Goal: Task Accomplishment & Management: Use online tool/utility

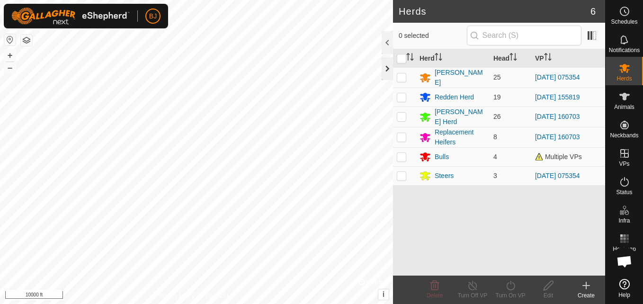
click at [383, 64] on div at bounding box center [387, 68] width 11 height 23
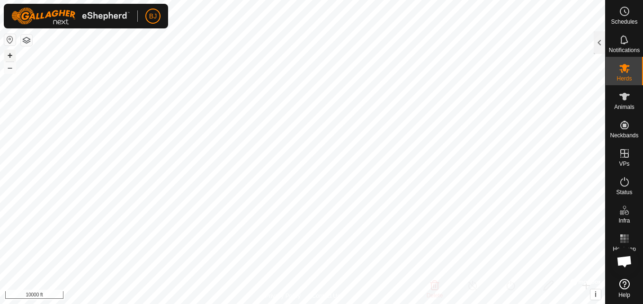
click at [10, 52] on button "+" at bounding box center [9, 55] width 11 height 11
click at [7, 56] on button "+" at bounding box center [9, 55] width 11 height 11
click at [10, 50] on button "+" at bounding box center [9, 55] width 11 height 11
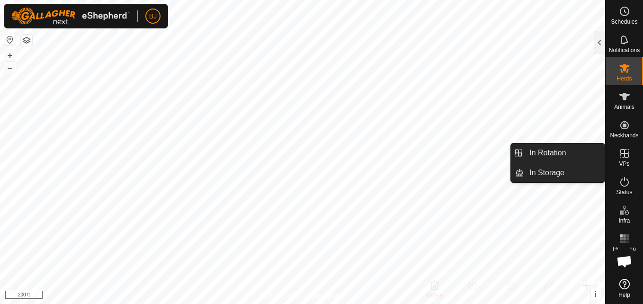
click at [625, 156] on icon at bounding box center [624, 153] width 11 height 11
click at [586, 151] on link "In Rotation" at bounding box center [564, 153] width 81 height 19
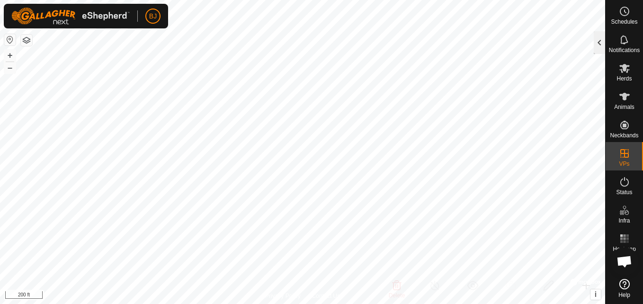
click at [603, 50] on div at bounding box center [599, 42] width 11 height 23
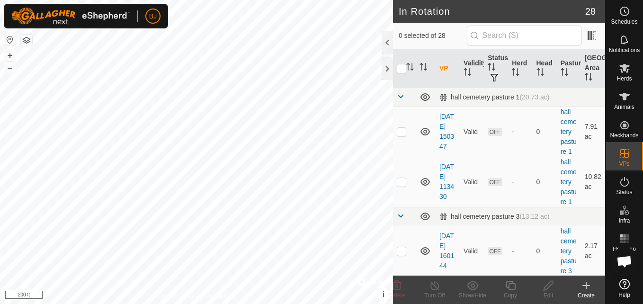
click at [590, 288] on icon at bounding box center [586, 285] width 11 height 11
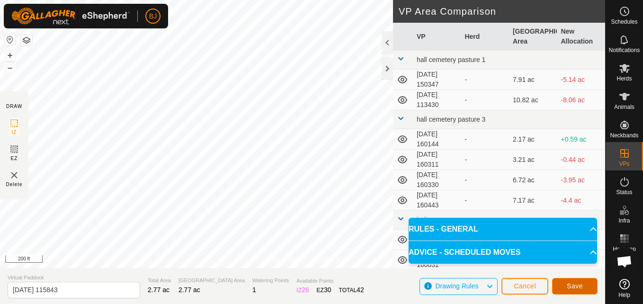
click at [588, 287] on button "Save" at bounding box center [574, 286] width 45 height 17
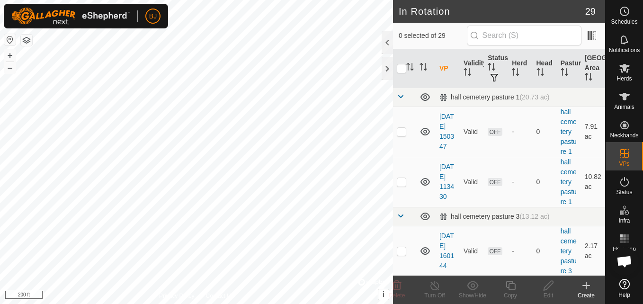
click at [585, 289] on icon at bounding box center [586, 285] width 11 height 11
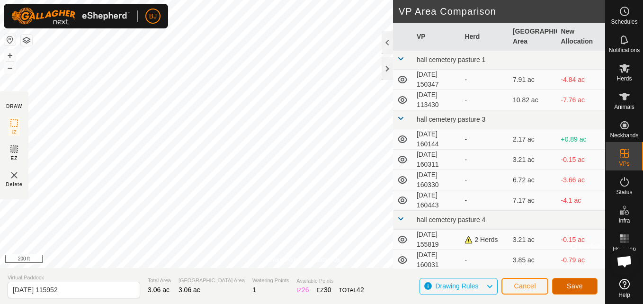
click at [560, 279] on button "Save" at bounding box center [574, 286] width 45 height 17
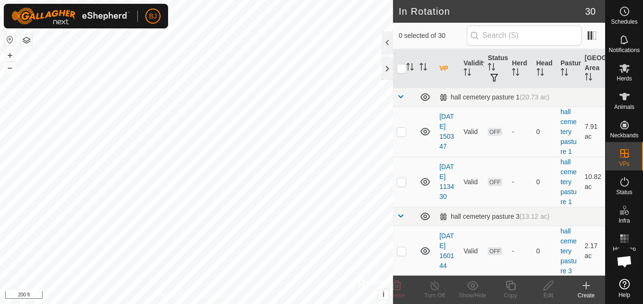
click at [586, 284] on icon at bounding box center [586, 285] width 0 height 7
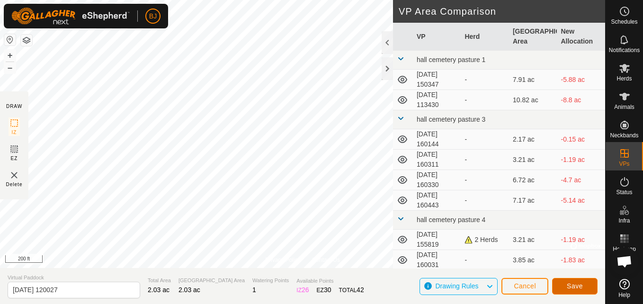
click at [564, 285] on button "Save" at bounding box center [574, 286] width 45 height 17
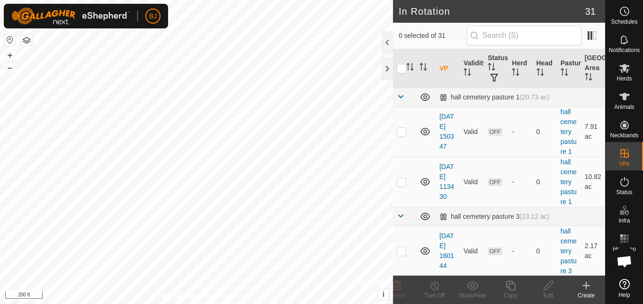
click at [586, 289] on icon at bounding box center [586, 285] width 0 height 7
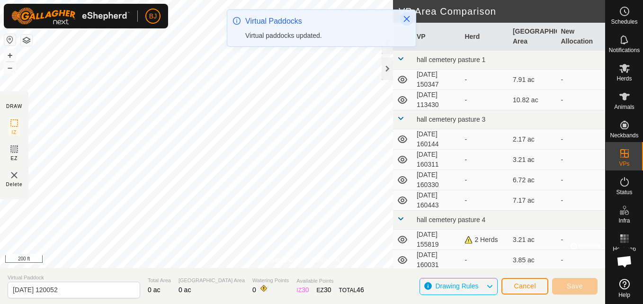
click at [406, 20] on icon "Close" at bounding box center [407, 19] width 8 height 8
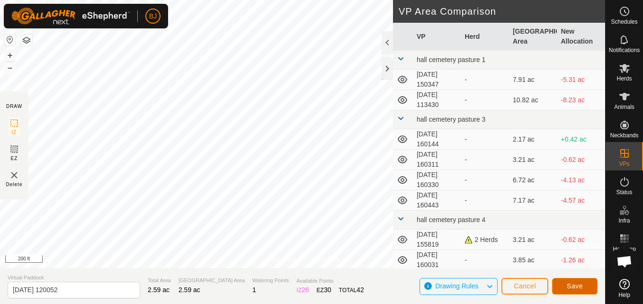
click at [571, 287] on span "Save" at bounding box center [575, 286] width 16 height 8
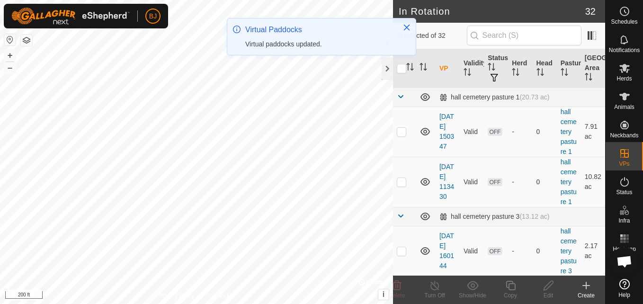
click at [585, 288] on icon at bounding box center [586, 285] width 11 height 11
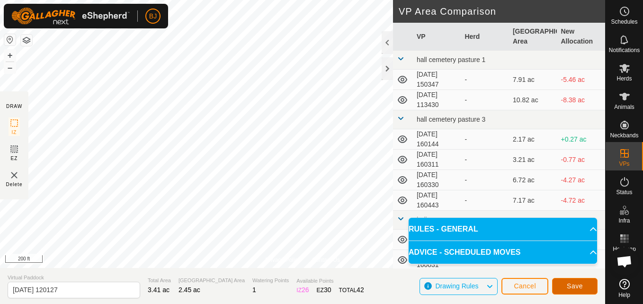
click at [563, 289] on button "Save" at bounding box center [574, 286] width 45 height 17
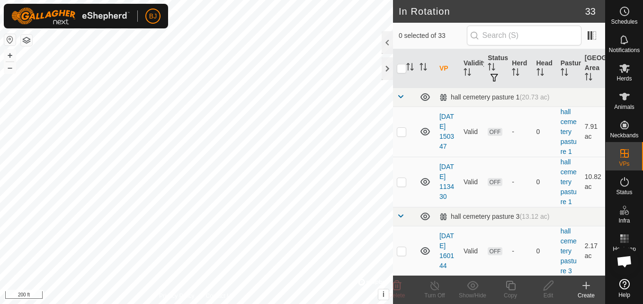
click at [583, 287] on icon at bounding box center [586, 285] width 11 height 11
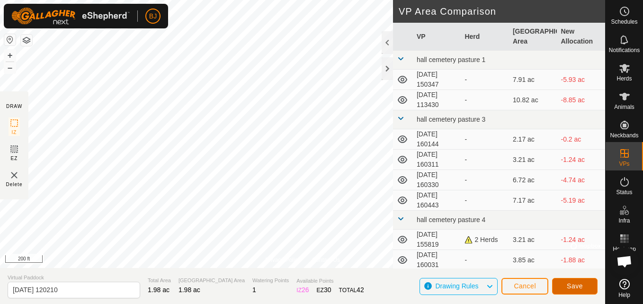
click at [555, 286] on button "Save" at bounding box center [574, 286] width 45 height 17
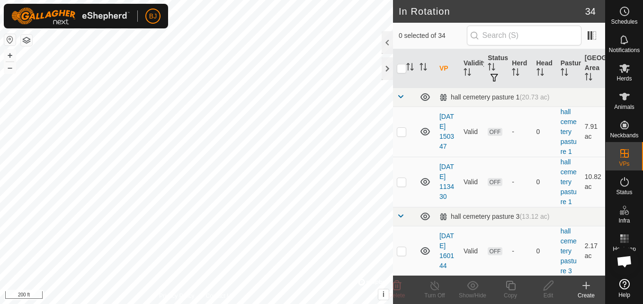
click at [585, 286] on icon at bounding box center [586, 286] width 7 height 0
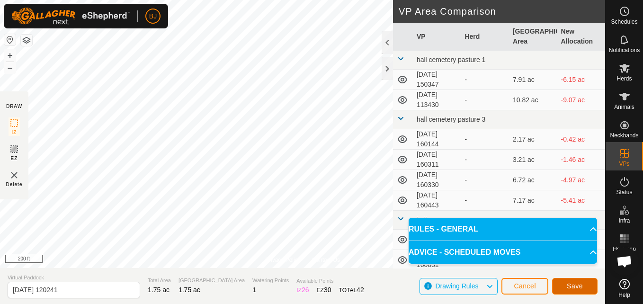
click at [571, 285] on span "Save" at bounding box center [575, 286] width 16 height 8
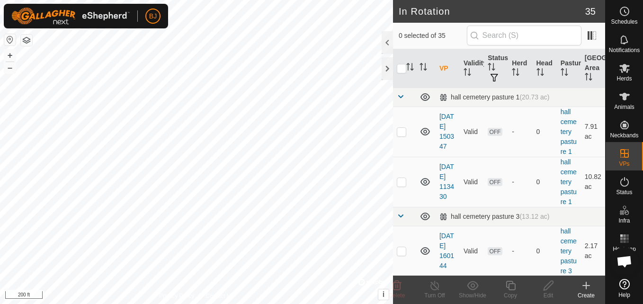
click at [584, 288] on icon at bounding box center [586, 285] width 11 height 11
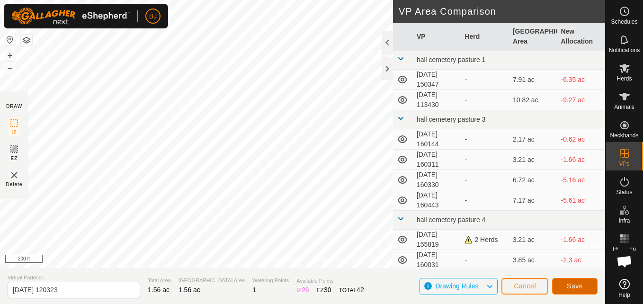
click at [579, 286] on span "Save" at bounding box center [575, 286] width 16 height 8
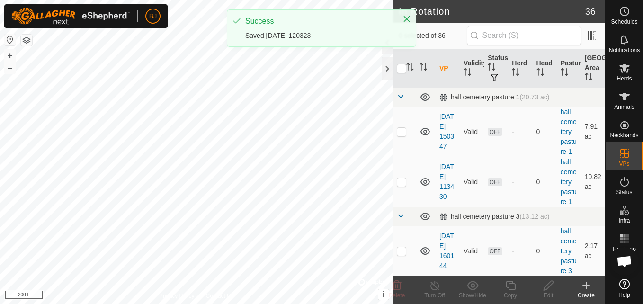
click at [585, 288] on icon at bounding box center [586, 285] width 11 height 11
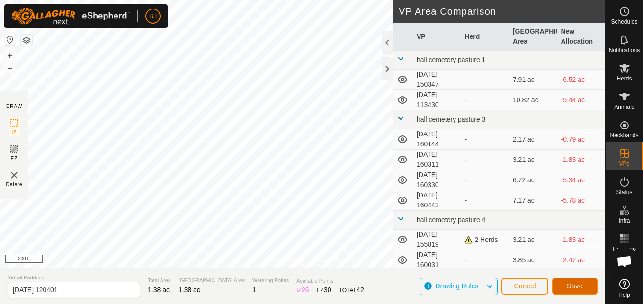
click at [563, 287] on button "Save" at bounding box center [574, 286] width 45 height 17
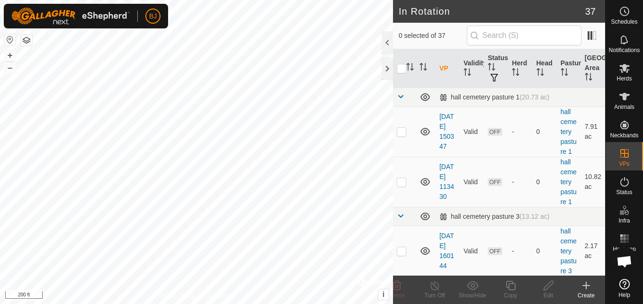
click at [586, 284] on icon at bounding box center [586, 285] width 0 height 7
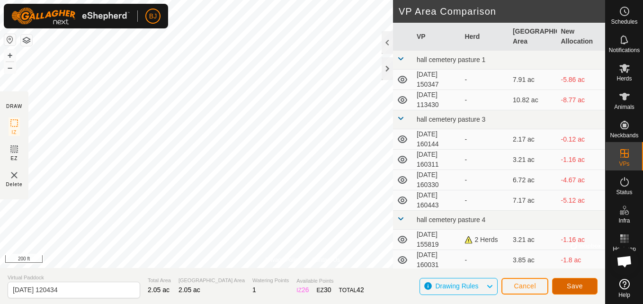
click at [568, 286] on span "Save" at bounding box center [575, 286] width 16 height 8
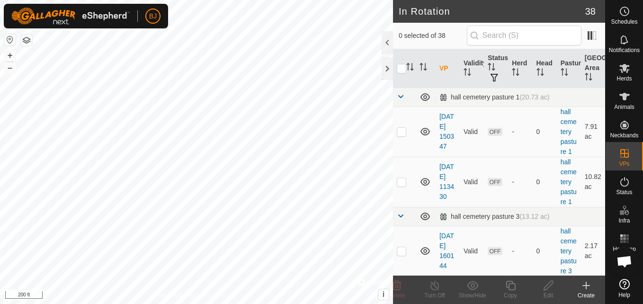
click at [587, 286] on icon at bounding box center [586, 286] width 7 height 0
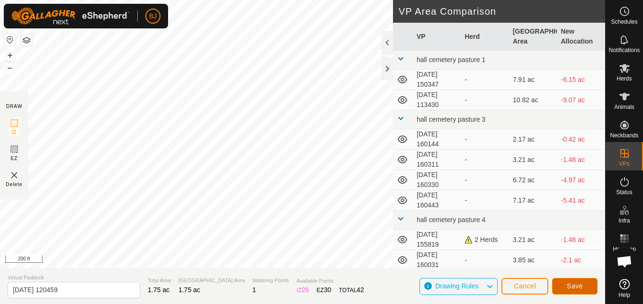
click at [571, 284] on span "Save" at bounding box center [575, 286] width 16 height 8
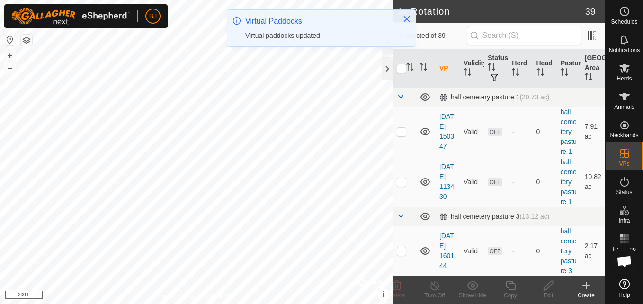
click at [586, 286] on icon at bounding box center [586, 286] width 7 height 0
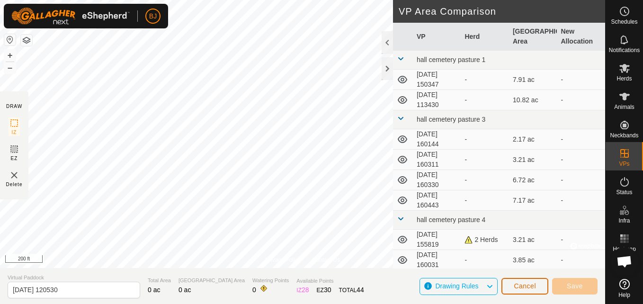
click at [541, 283] on button "Cancel" at bounding box center [525, 286] width 47 height 17
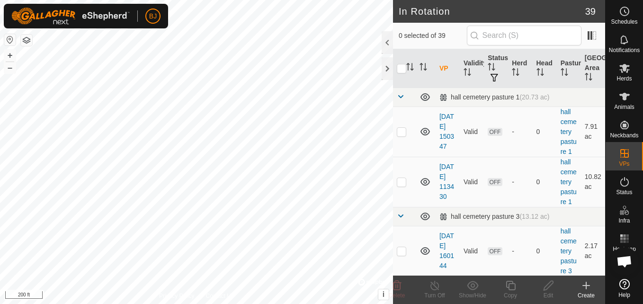
click at [585, 289] on icon at bounding box center [586, 285] width 11 height 11
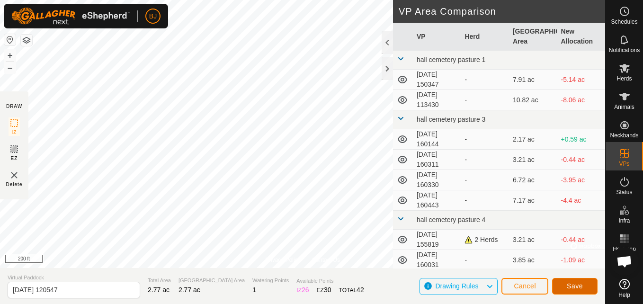
click at [568, 284] on span "Save" at bounding box center [575, 286] width 16 height 8
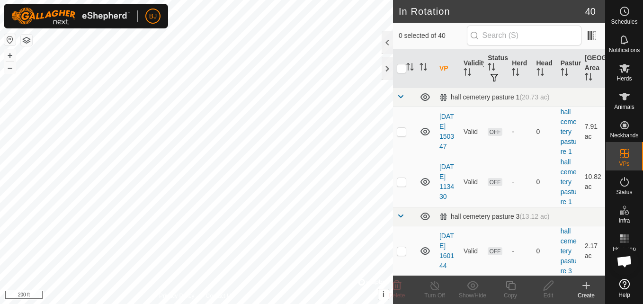
click at [587, 286] on icon at bounding box center [586, 286] width 7 height 0
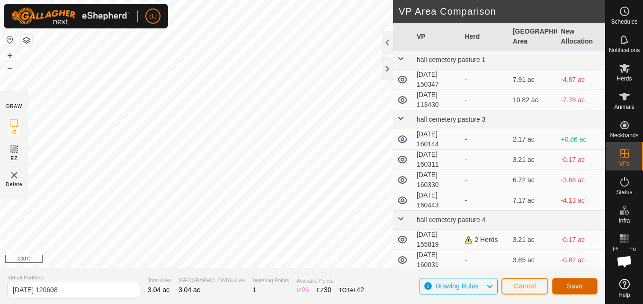
click at [570, 289] on span "Save" at bounding box center [575, 286] width 16 height 8
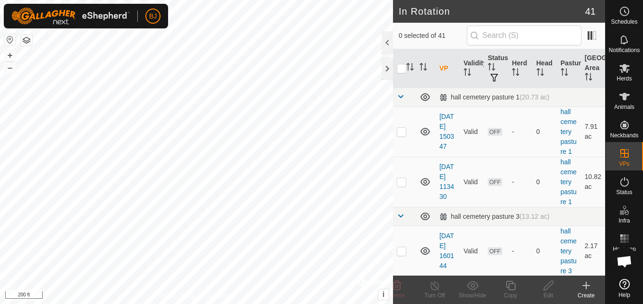
click at [586, 285] on icon at bounding box center [586, 285] width 0 height 7
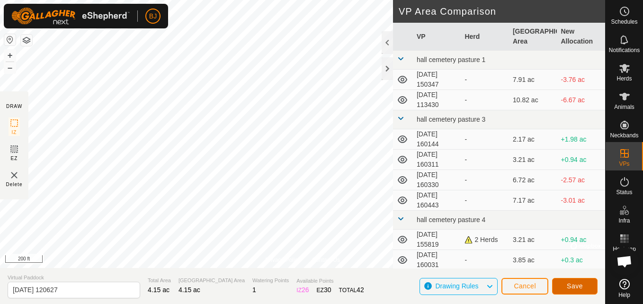
click at [574, 284] on span "Save" at bounding box center [575, 286] width 16 height 8
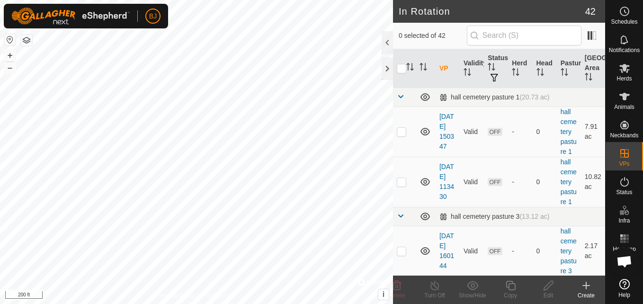
click at [586, 288] on icon at bounding box center [586, 285] width 0 height 7
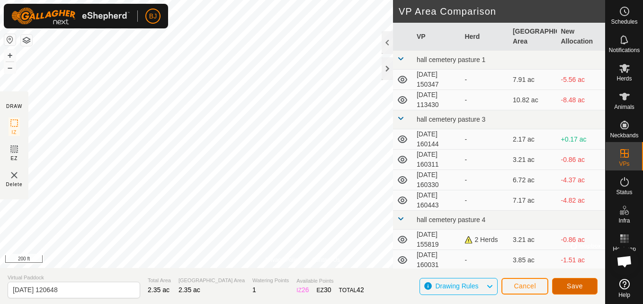
click at [567, 286] on button "Save" at bounding box center [574, 286] width 45 height 17
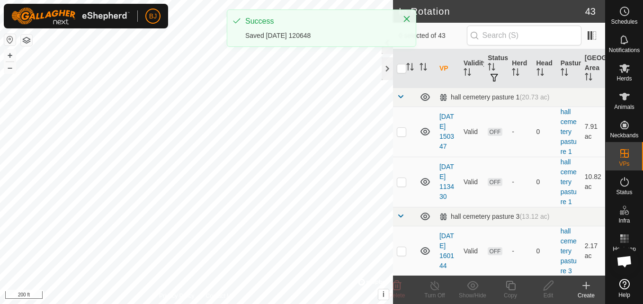
click at [585, 287] on icon at bounding box center [586, 285] width 11 height 11
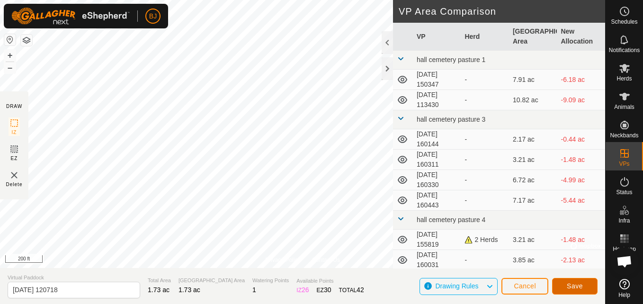
click at [571, 285] on span "Save" at bounding box center [575, 286] width 16 height 8
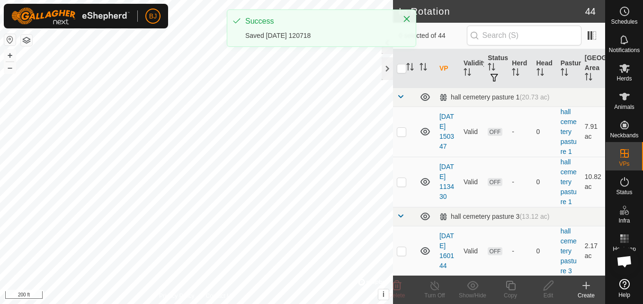
click at [588, 284] on icon at bounding box center [586, 285] width 11 height 11
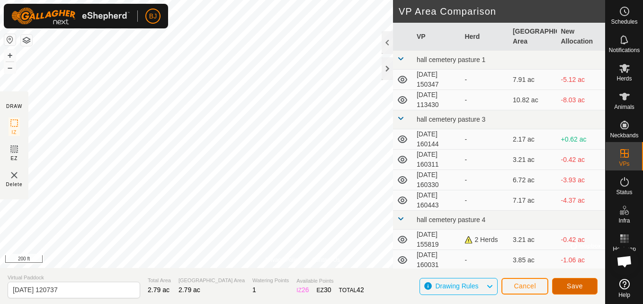
click at [564, 285] on button "Save" at bounding box center [574, 286] width 45 height 17
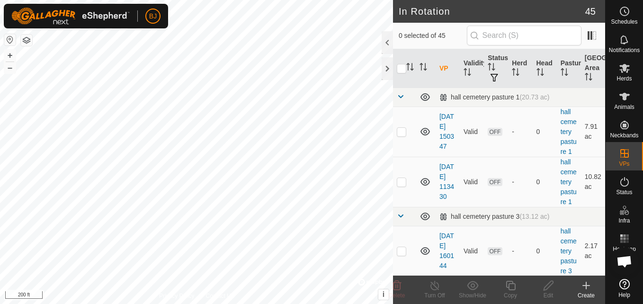
click at [586, 283] on icon at bounding box center [586, 285] width 0 height 7
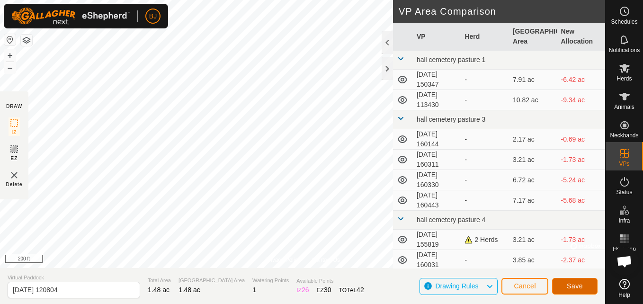
click at [561, 286] on button "Save" at bounding box center [574, 286] width 45 height 17
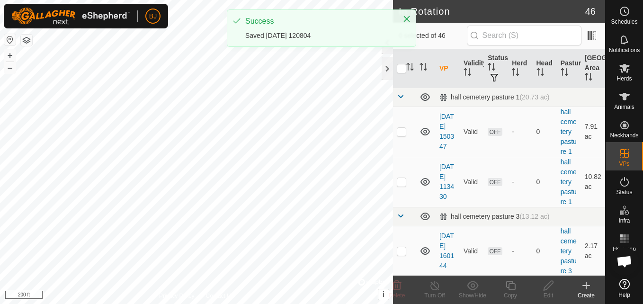
click at [586, 287] on icon at bounding box center [586, 285] width 0 height 7
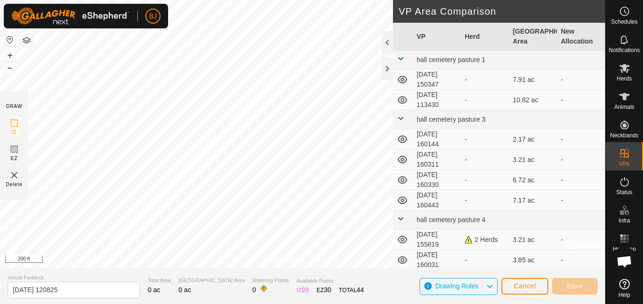
click at [309, 262] on div "Privacy Policy Contact Us" at bounding box center [302, 260] width 75 height 9
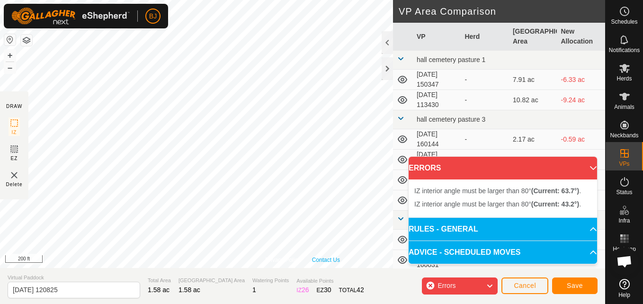
click at [312, 263] on div "Privacy Policy Contact Us + – ⇧ i © Mapbox , © OpenStreetMap , Improve this map…" at bounding box center [302, 134] width 605 height 268
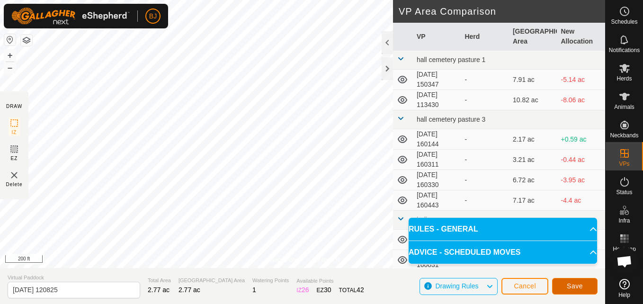
click at [591, 288] on button "Save" at bounding box center [574, 286] width 45 height 17
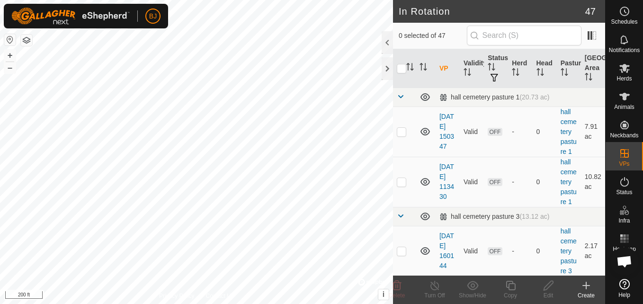
click at [587, 285] on icon at bounding box center [586, 285] width 11 height 11
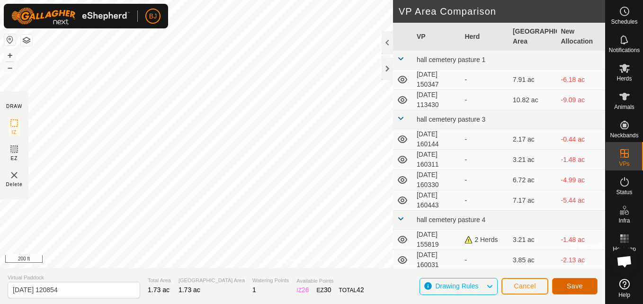
click at [581, 287] on span "Save" at bounding box center [575, 286] width 16 height 8
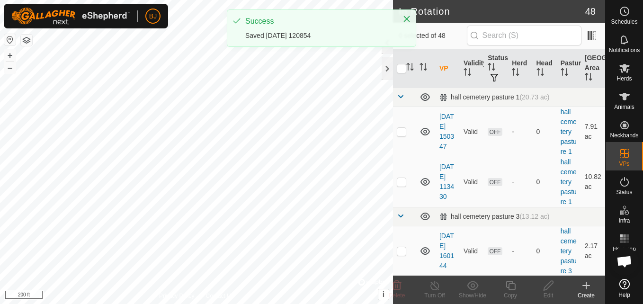
click at [581, 287] on icon at bounding box center [586, 285] width 11 height 11
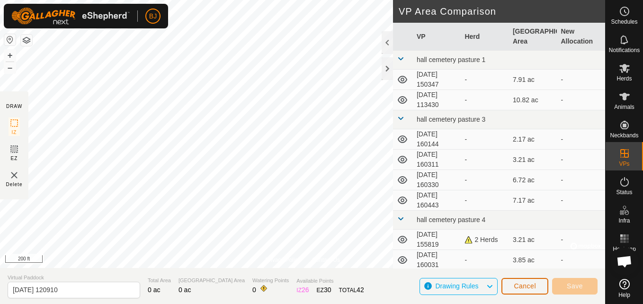
click at [508, 282] on button "Cancel" at bounding box center [525, 286] width 47 height 17
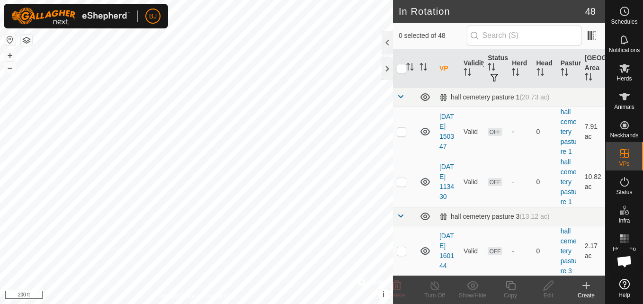
click at [584, 288] on icon at bounding box center [586, 285] width 11 height 11
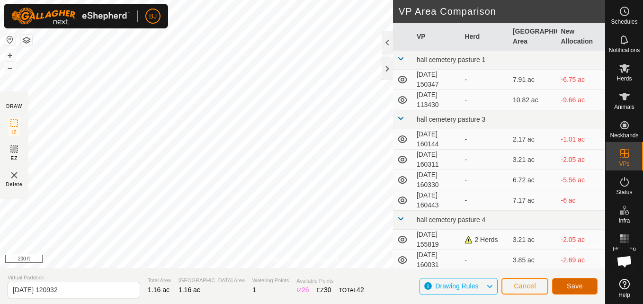
click at [576, 289] on span "Save" at bounding box center [575, 286] width 16 height 8
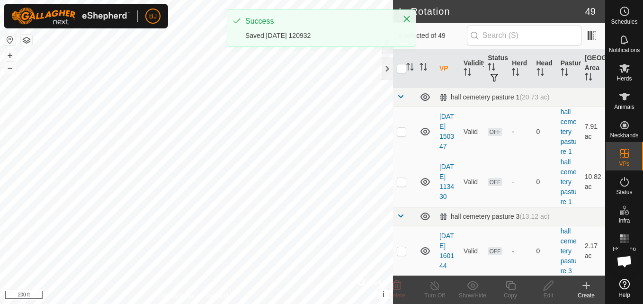
click at [588, 284] on icon at bounding box center [586, 285] width 11 height 11
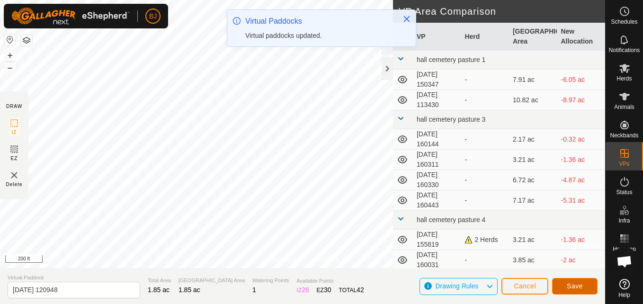
click at [574, 282] on span "Save" at bounding box center [575, 286] width 16 height 8
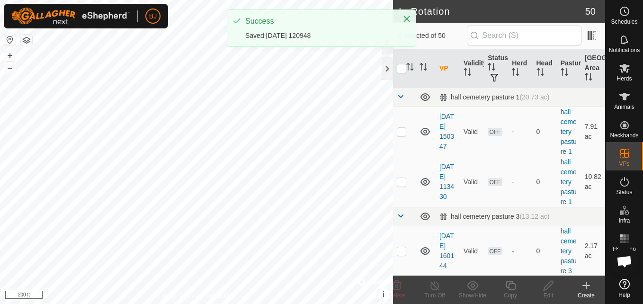
click at [584, 285] on icon at bounding box center [586, 285] width 11 height 11
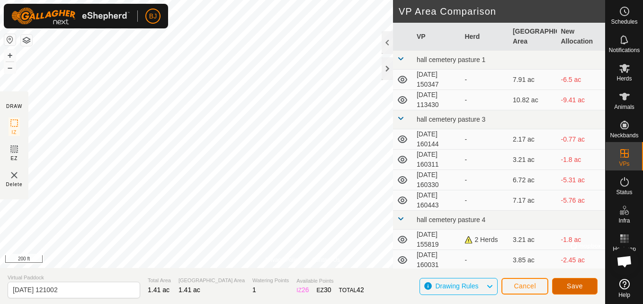
click at [576, 288] on span "Save" at bounding box center [575, 286] width 16 height 8
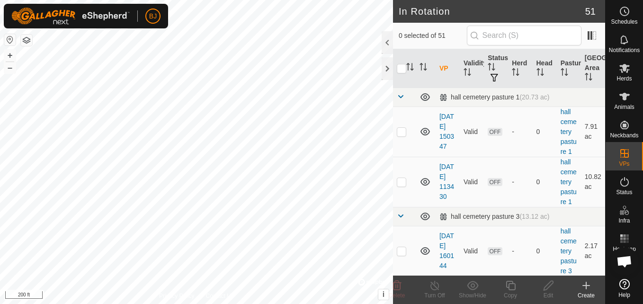
click at [586, 287] on icon at bounding box center [586, 285] width 0 height 7
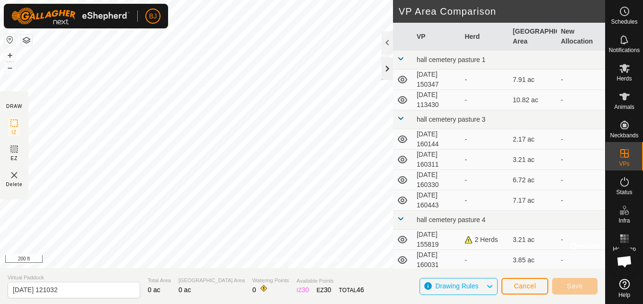
click at [386, 73] on div at bounding box center [387, 68] width 11 height 23
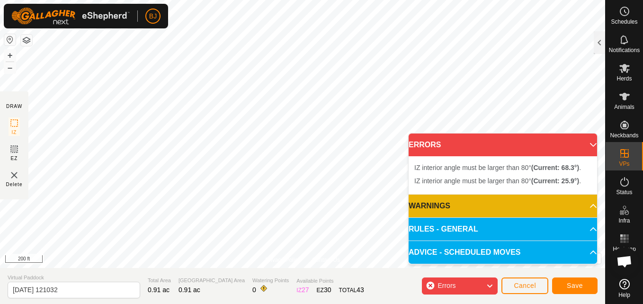
click at [420, 227] on body "BJ Schedules Notifications Herds Animals Neckbands VPs Status Infra Heatmap Hel…" at bounding box center [321, 152] width 643 height 304
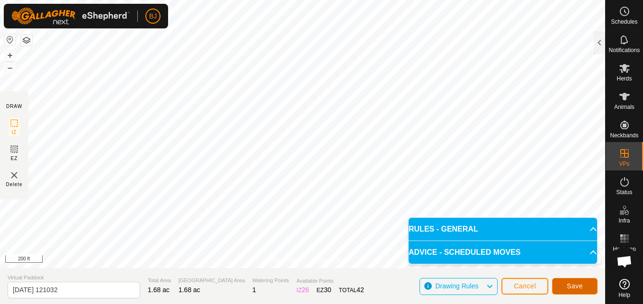
click at [571, 289] on span "Save" at bounding box center [575, 286] width 16 height 8
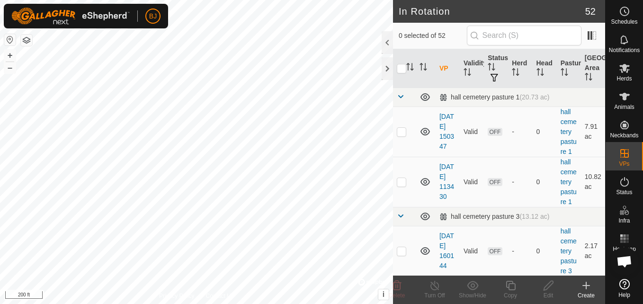
click at [593, 288] on create-svg-icon at bounding box center [586, 285] width 38 height 11
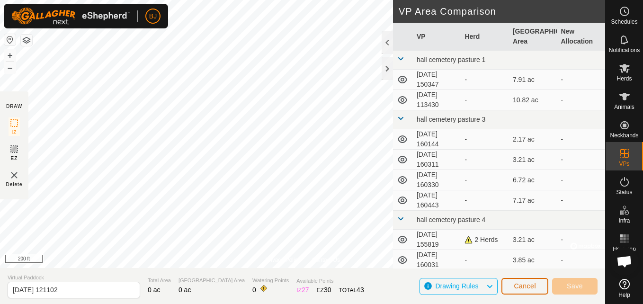
click at [515, 285] on span "Cancel" at bounding box center [525, 286] width 22 height 8
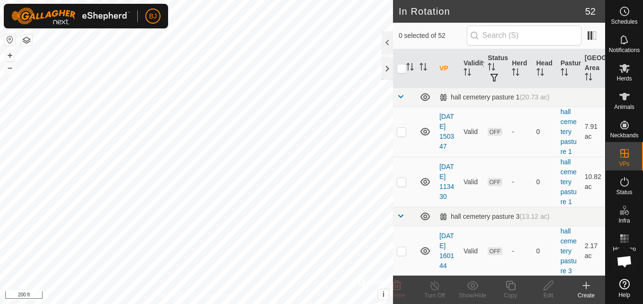
click at [584, 291] on icon at bounding box center [586, 285] width 11 height 11
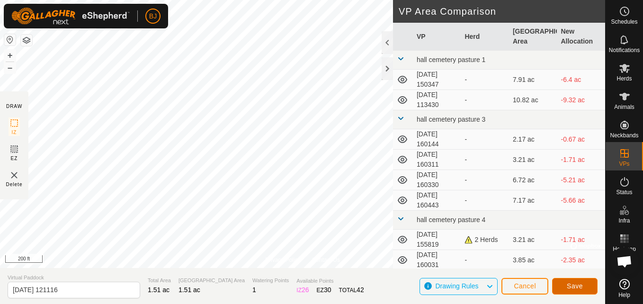
click at [594, 285] on button "Save" at bounding box center [574, 286] width 45 height 17
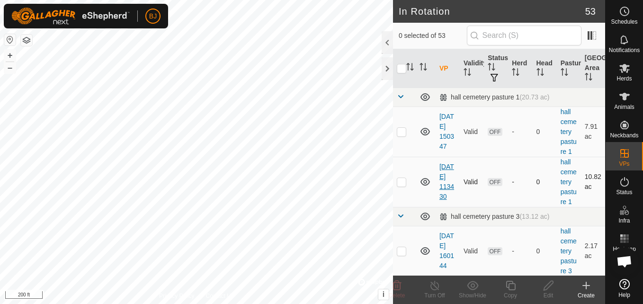
click at [440, 194] on div "In Rotation 53 0 selected of 53 VP Validity Status Herd Head Pasture [GEOGRAPHI…" at bounding box center [302, 152] width 605 height 304
click at [11, 68] on button "–" at bounding box center [9, 67] width 11 height 11
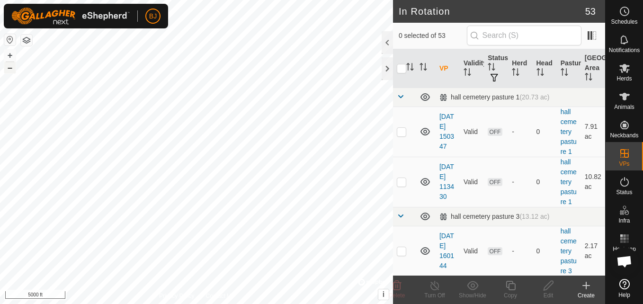
click at [11, 68] on button "–" at bounding box center [9, 67] width 11 height 11
click at [8, 57] on button "+" at bounding box center [9, 55] width 11 height 11
click at [0, 108] on html "BJ Schedules Notifications Herds Animals Neckbands VPs Status Infra Heatmap Hel…" at bounding box center [321, 152] width 643 height 304
click at [7, 54] on button "+" at bounding box center [9, 55] width 11 height 11
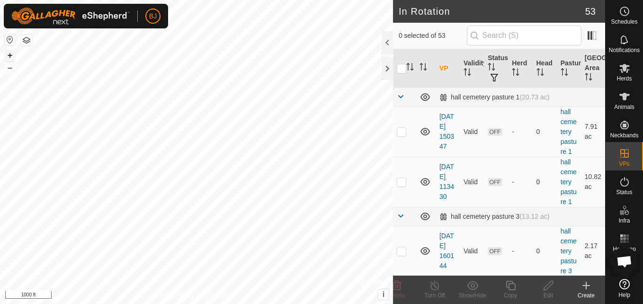
click at [6, 55] on button "+" at bounding box center [9, 55] width 11 height 11
click at [8, 56] on button "+" at bounding box center [9, 55] width 11 height 11
click at [7, 66] on button "–" at bounding box center [9, 67] width 11 height 11
click at [588, 284] on icon at bounding box center [586, 285] width 11 height 11
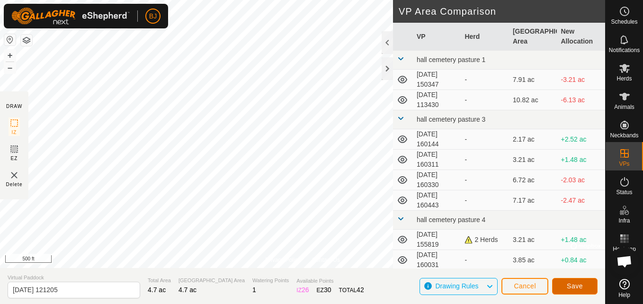
click at [564, 282] on button "Save" at bounding box center [574, 286] width 45 height 17
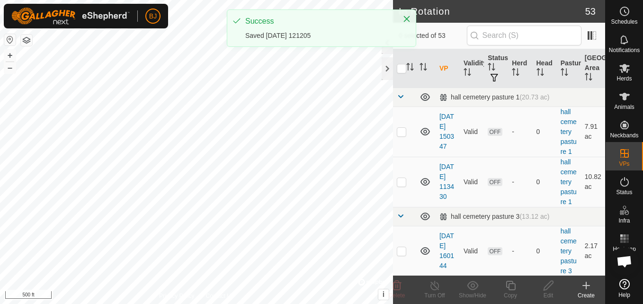
click at [574, 282] on create-svg-icon at bounding box center [586, 285] width 38 height 11
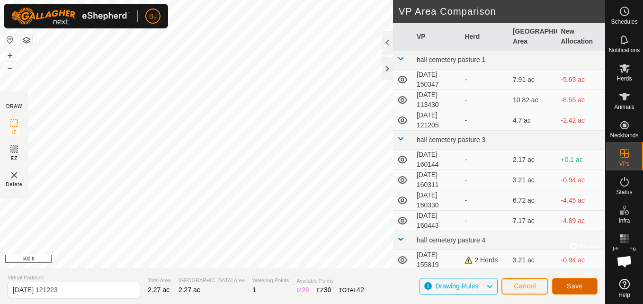
click at [562, 285] on button "Save" at bounding box center [574, 286] width 45 height 17
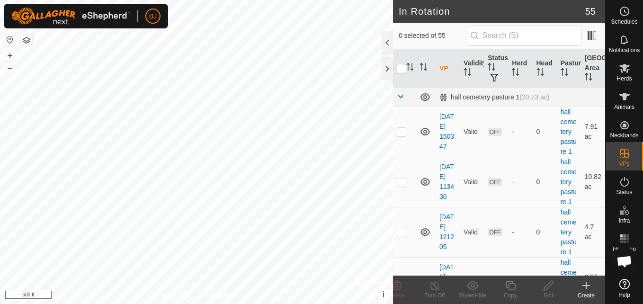
click at [586, 286] on icon at bounding box center [586, 286] width 7 height 0
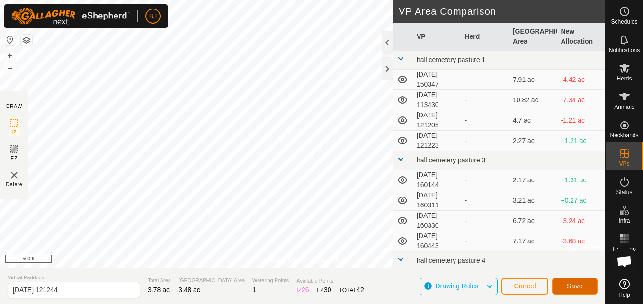
click at [561, 282] on button "Save" at bounding box center [574, 286] width 45 height 17
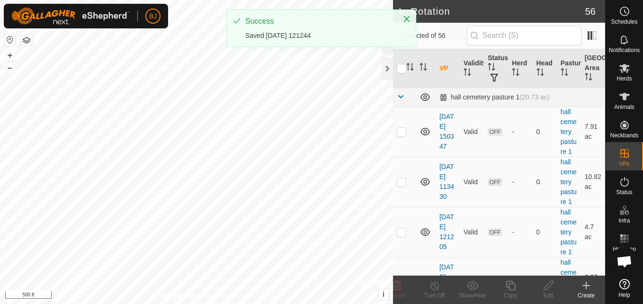
click at [585, 287] on icon at bounding box center [586, 285] width 11 height 11
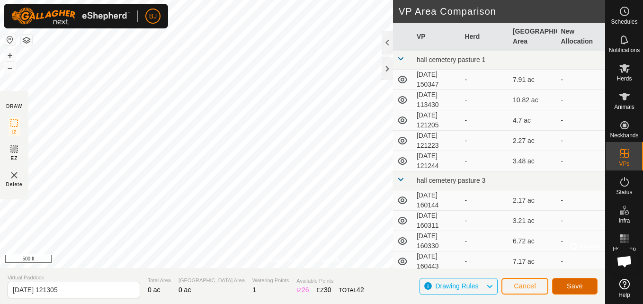
click at [558, 283] on button "Save" at bounding box center [574, 286] width 45 height 17
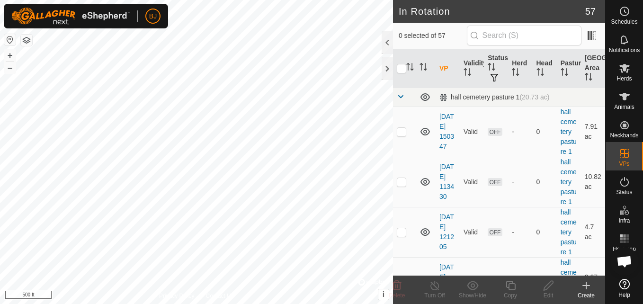
click at [586, 287] on icon at bounding box center [586, 285] width 0 height 7
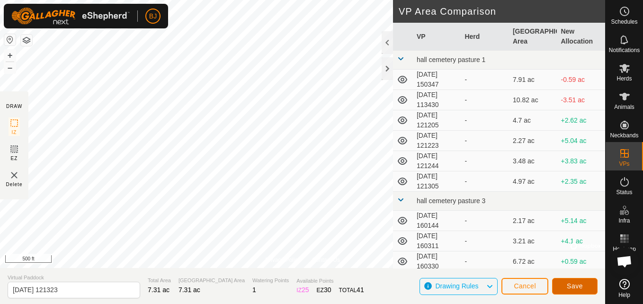
click at [561, 282] on button "Save" at bounding box center [574, 286] width 45 height 17
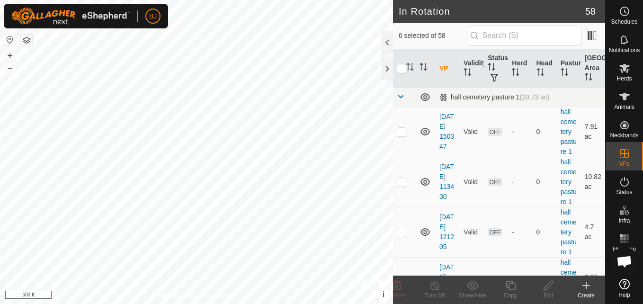
click at [584, 288] on icon at bounding box center [586, 285] width 11 height 11
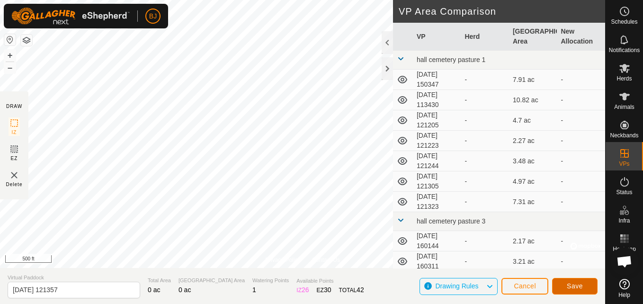
click at [564, 281] on button "Save" at bounding box center [574, 286] width 45 height 17
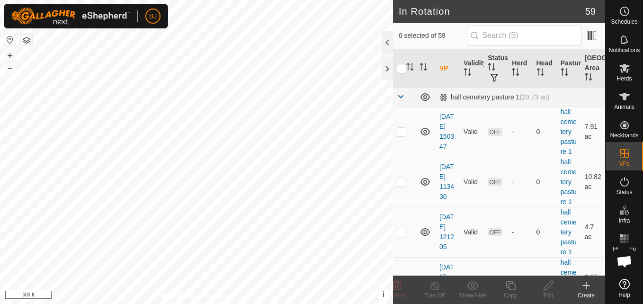
checkbox input "true"
click at [580, 288] on create-svg-icon at bounding box center [586, 285] width 38 height 11
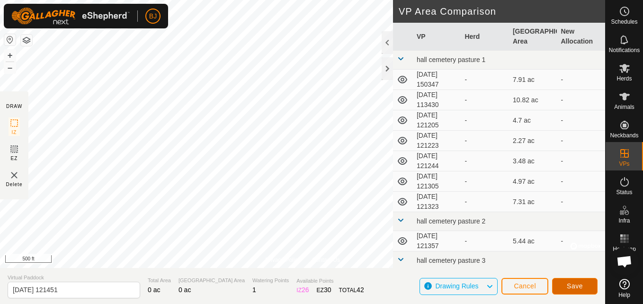
click at [566, 282] on button "Save" at bounding box center [574, 286] width 45 height 17
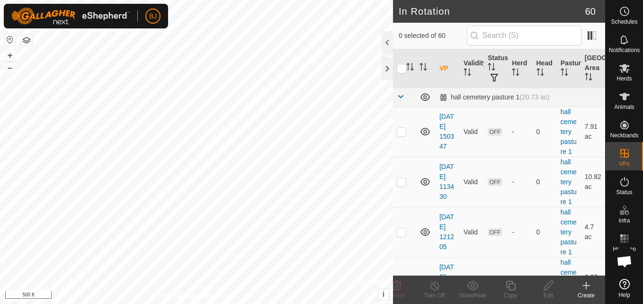
checkbox input "true"
checkbox input "false"
checkbox input "true"
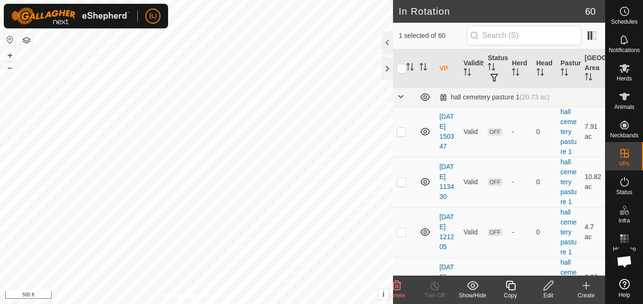
click at [585, 292] on div "Create" at bounding box center [586, 295] width 38 height 9
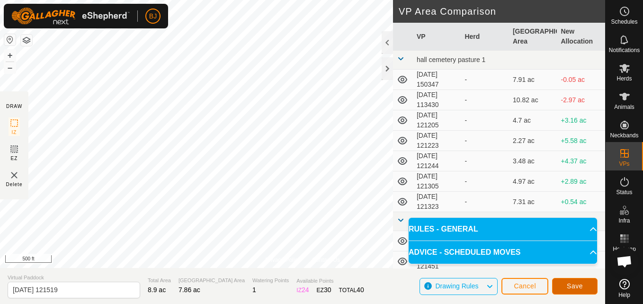
click at [580, 289] on span "Save" at bounding box center [575, 286] width 16 height 8
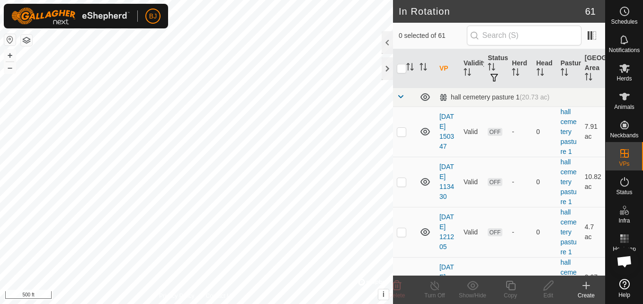
click at [580, 289] on create-svg-icon at bounding box center [586, 285] width 38 height 11
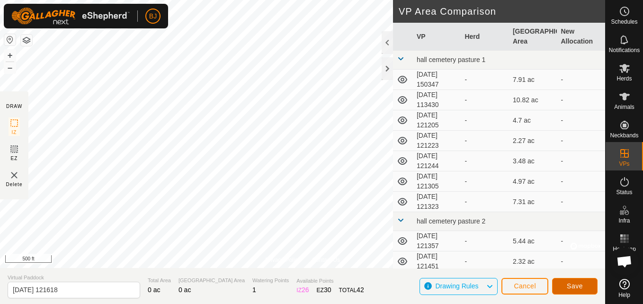
click at [569, 291] on button "Save" at bounding box center [574, 286] width 45 height 17
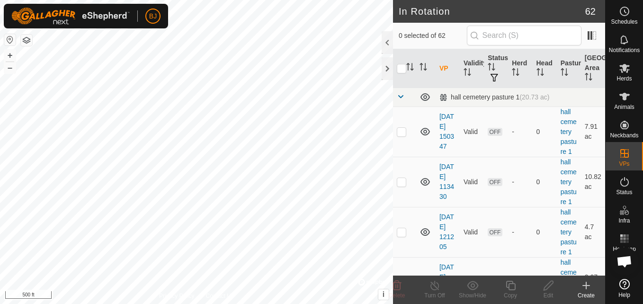
click at [583, 277] on div "Create" at bounding box center [586, 290] width 38 height 28
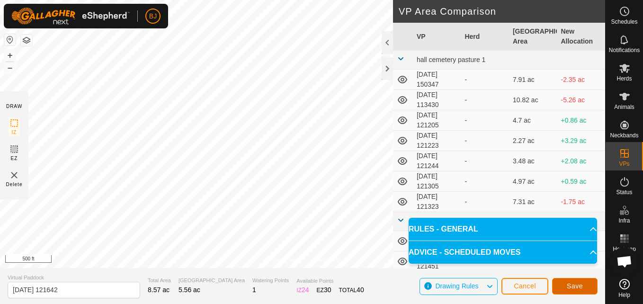
click at [566, 283] on button "Save" at bounding box center [574, 286] width 45 height 17
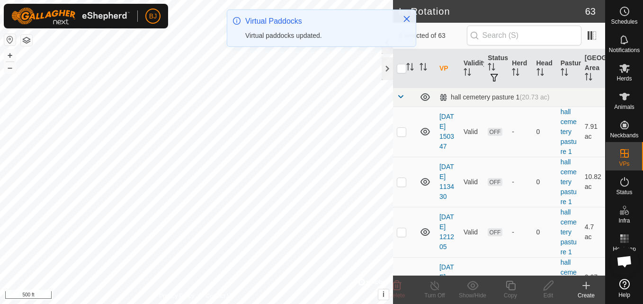
click at [585, 288] on icon at bounding box center [586, 285] width 11 height 11
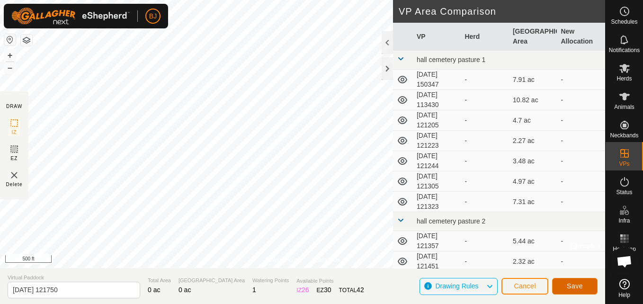
click at [580, 291] on button "Save" at bounding box center [574, 286] width 45 height 17
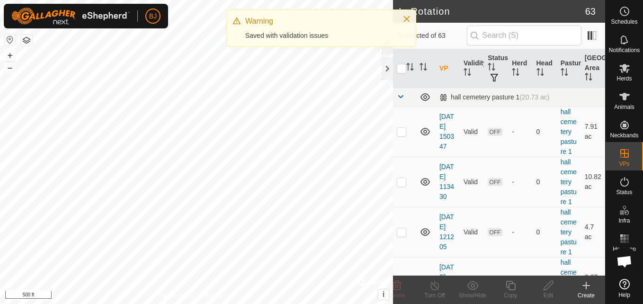
click at [580, 291] on div "Create" at bounding box center [586, 295] width 38 height 9
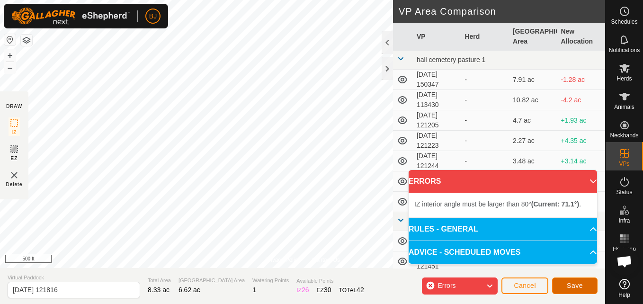
click at [570, 285] on span "Save" at bounding box center [575, 286] width 16 height 8
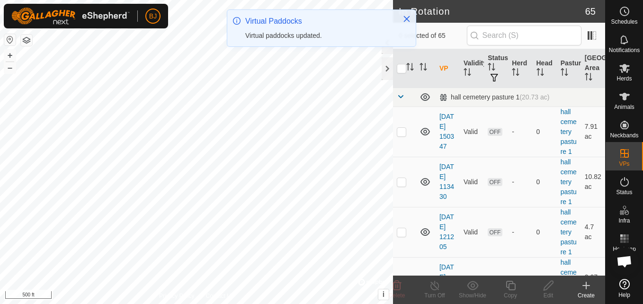
checkbox input "true"
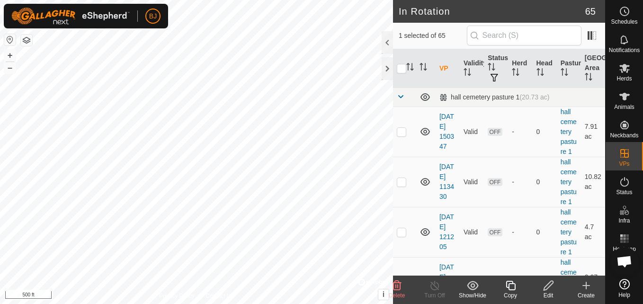
checkbox input "true"
checkbox input "false"
checkbox input "true"
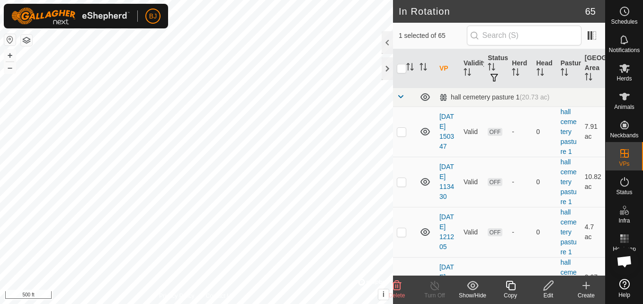
checkbox input "false"
click at [585, 286] on icon at bounding box center [586, 286] width 7 height 0
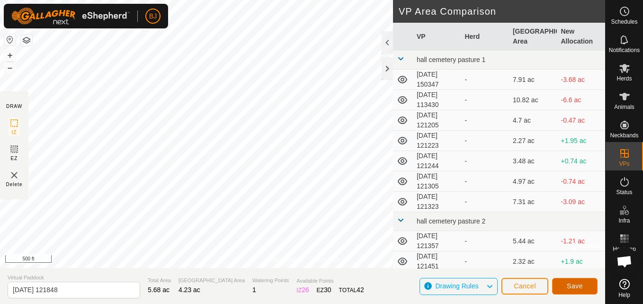
click at [576, 287] on span "Save" at bounding box center [575, 286] width 16 height 8
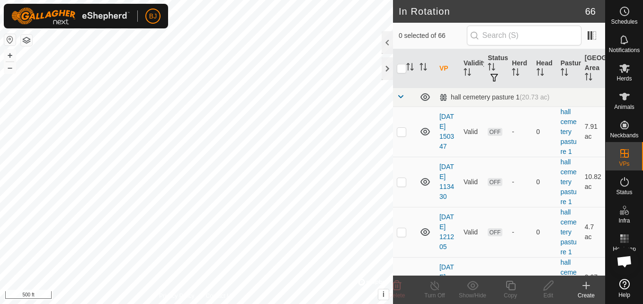
click at [586, 286] on icon at bounding box center [586, 286] width 7 height 0
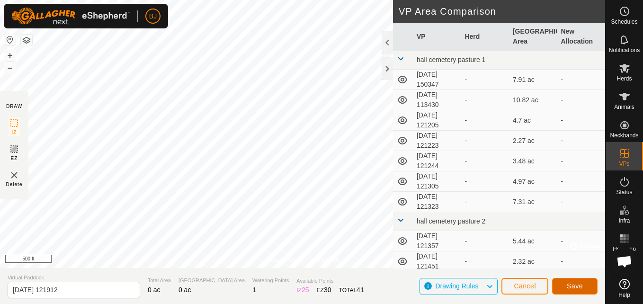
click at [559, 283] on button "Save" at bounding box center [574, 286] width 45 height 17
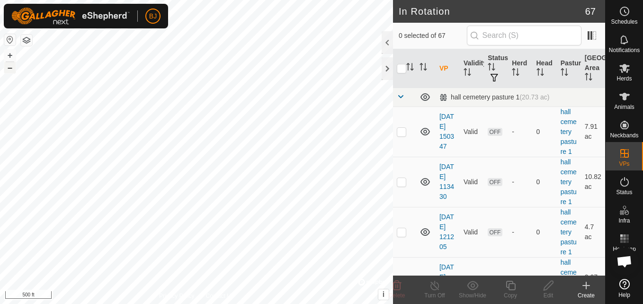
click at [10, 67] on button "–" at bounding box center [9, 67] width 11 height 11
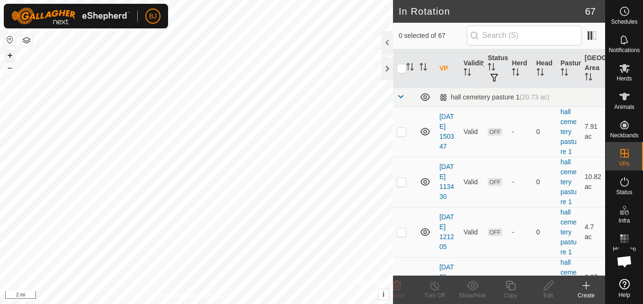
click at [11, 54] on button "+" at bounding box center [9, 55] width 11 height 11
click at [7, 53] on button "+" at bounding box center [9, 55] width 11 height 11
click at [11, 55] on button "+" at bounding box center [9, 55] width 11 height 11
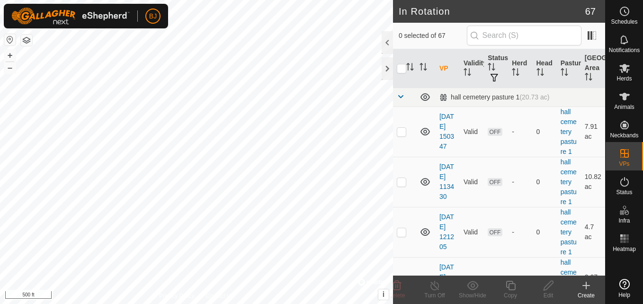
click at [5, 37] on button "button" at bounding box center [9, 39] width 11 height 11
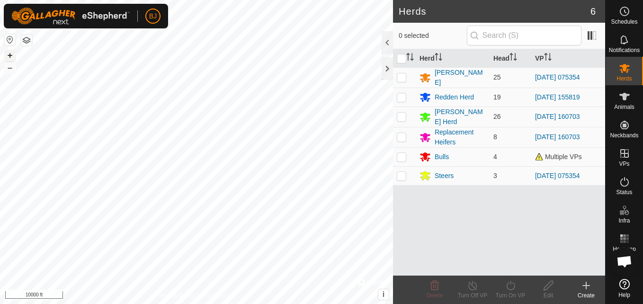
click at [9, 56] on button "+" at bounding box center [9, 55] width 11 height 11
click at [128, 0] on html "BJ Schedules Notifications Herds Animals Neckbands VPs Status Infra Heatmap Hel…" at bounding box center [321, 152] width 643 height 304
click at [10, 54] on button "+" at bounding box center [9, 55] width 11 height 11
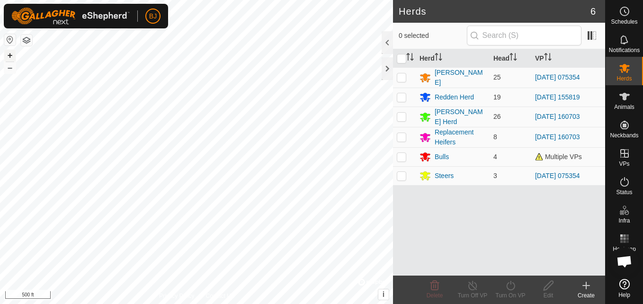
click at [6, 51] on button "+" at bounding box center [9, 55] width 11 height 11
click at [9, 72] on button "–" at bounding box center [9, 67] width 11 height 11
click at [585, 289] on icon at bounding box center [586, 285] width 11 height 11
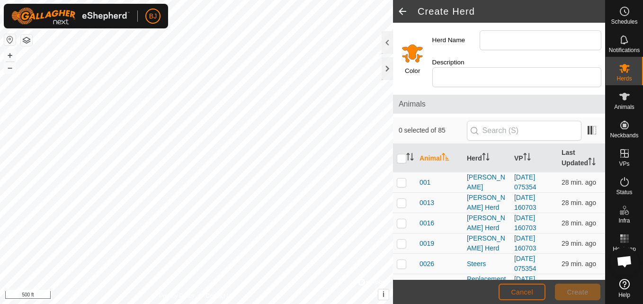
click at [535, 297] on button "Cancel" at bounding box center [522, 292] width 47 height 17
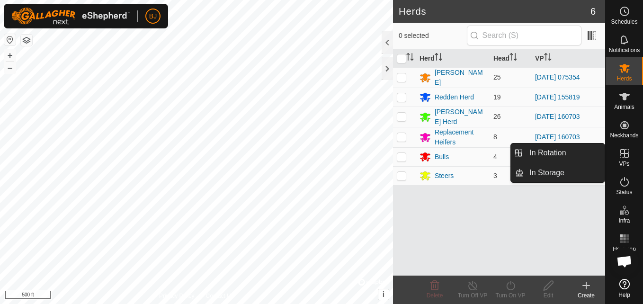
drag, startPoint x: 612, startPoint y: 162, endPoint x: 623, endPoint y: 158, distance: 11.5
click at [623, 158] on icon at bounding box center [624, 153] width 11 height 11
click at [590, 147] on link "In Rotation" at bounding box center [564, 153] width 81 height 19
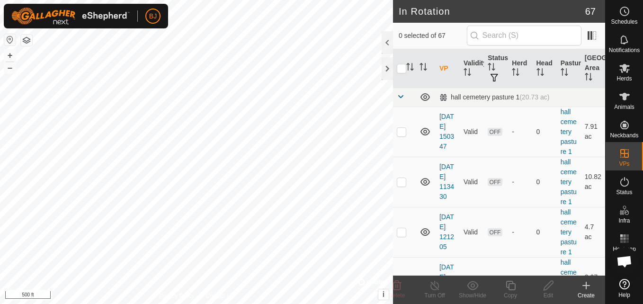
click at [585, 293] on div "Create" at bounding box center [586, 295] width 38 height 9
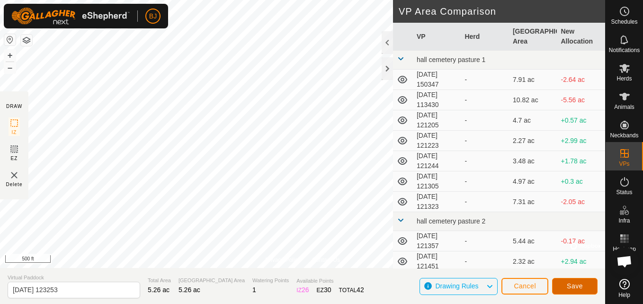
click at [558, 289] on button "Save" at bounding box center [574, 286] width 45 height 17
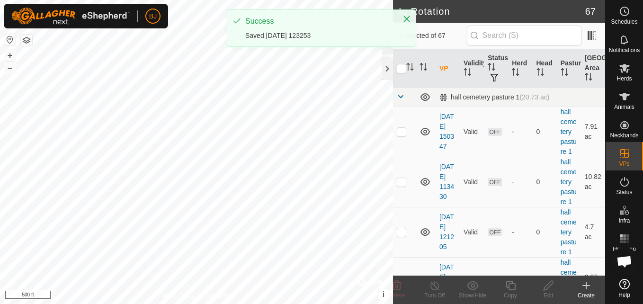
click at [586, 288] on icon at bounding box center [586, 285] width 0 height 7
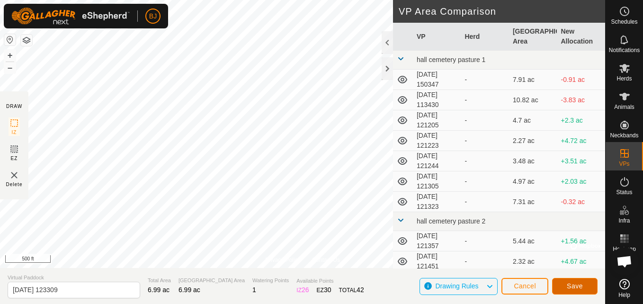
click at [566, 287] on button "Save" at bounding box center [574, 286] width 45 height 17
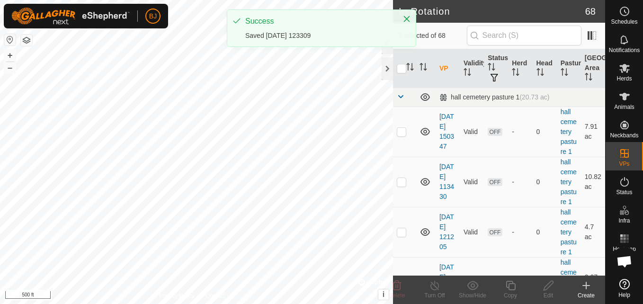
click at [586, 288] on icon at bounding box center [586, 285] width 0 height 7
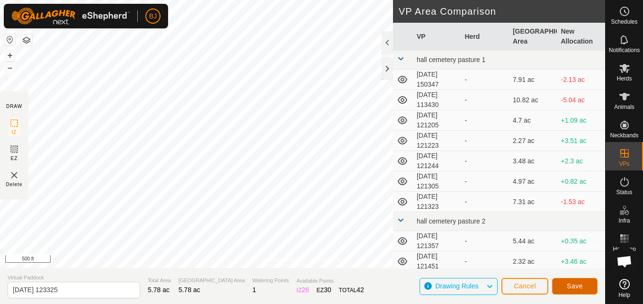
click at [561, 281] on button "Save" at bounding box center [574, 286] width 45 height 17
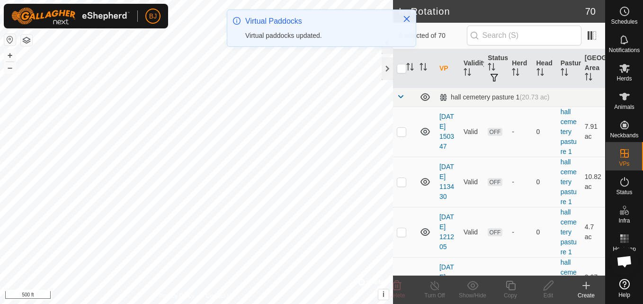
click at [585, 286] on icon at bounding box center [586, 286] width 7 height 0
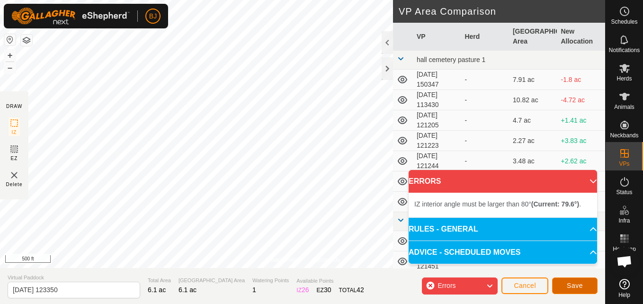
click at [566, 286] on button "Save" at bounding box center [574, 286] width 45 height 17
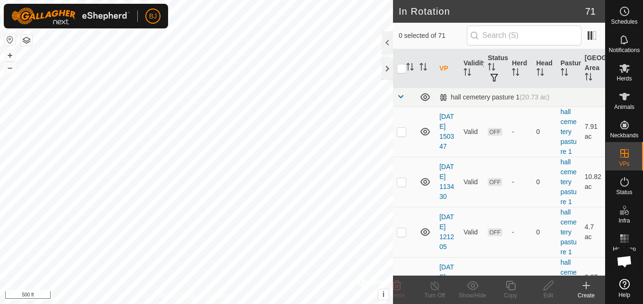
click at [585, 291] on icon at bounding box center [586, 285] width 11 height 11
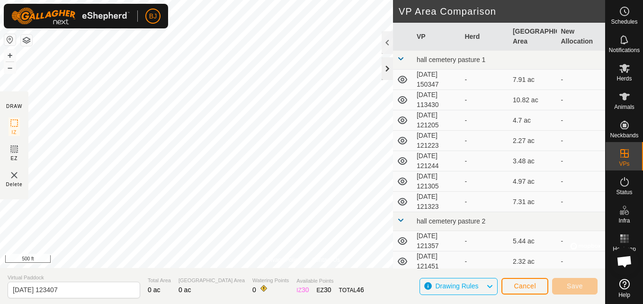
click at [386, 73] on div at bounding box center [387, 68] width 11 height 23
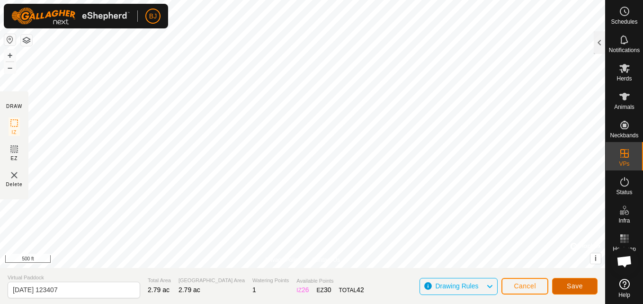
click at [563, 284] on button "Save" at bounding box center [574, 286] width 45 height 17
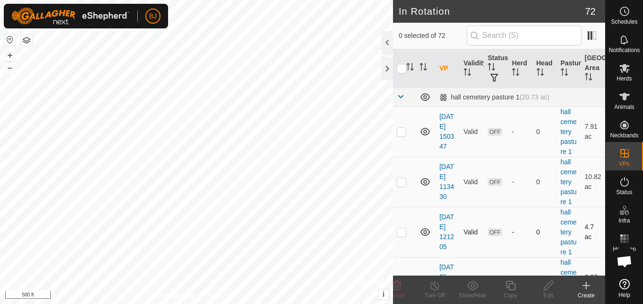
checkbox input "true"
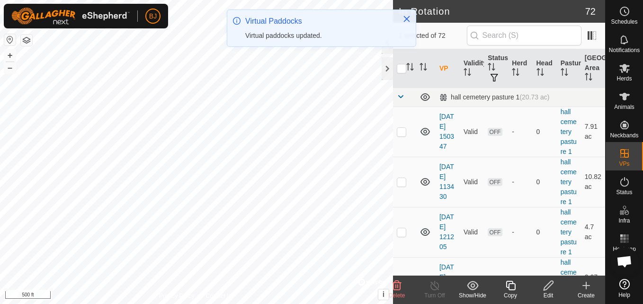
click at [545, 297] on div "Edit" at bounding box center [549, 295] width 38 height 9
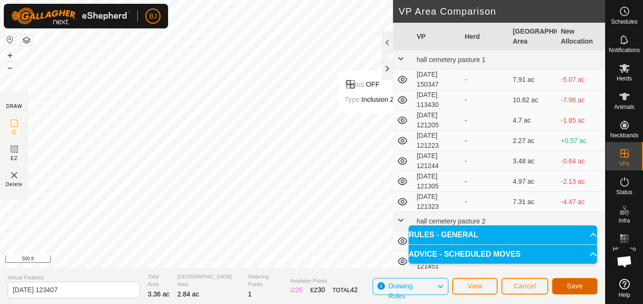
click at [561, 284] on button "Save" at bounding box center [574, 286] width 45 height 17
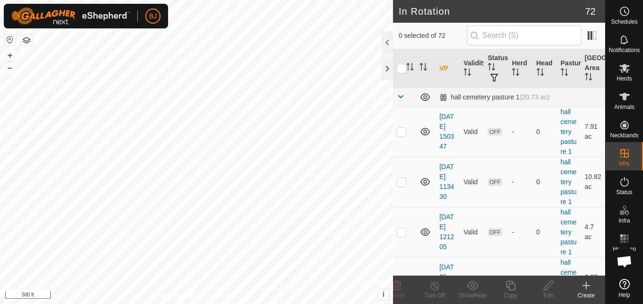
click at [585, 288] on icon at bounding box center [586, 285] width 11 height 11
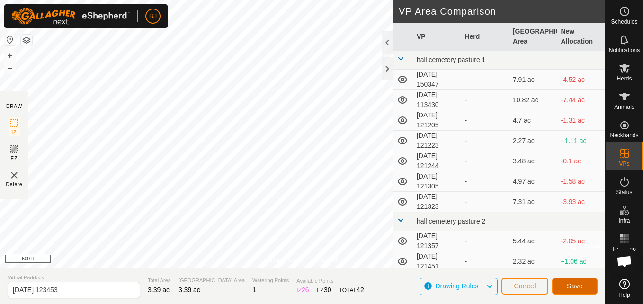
click at [571, 280] on button "Save" at bounding box center [574, 286] width 45 height 17
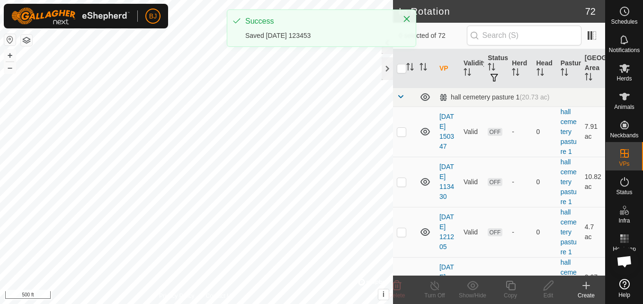
click at [585, 286] on icon at bounding box center [586, 286] width 7 height 0
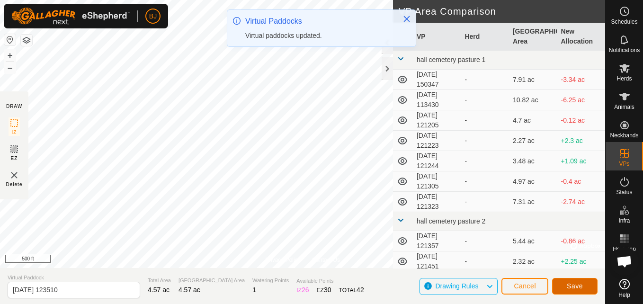
click at [560, 285] on button "Save" at bounding box center [574, 286] width 45 height 17
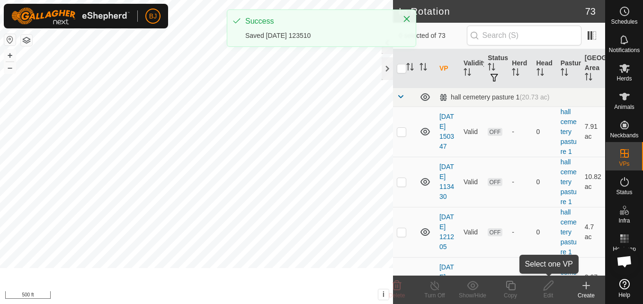
click at [585, 292] on div "Create" at bounding box center [586, 295] width 38 height 9
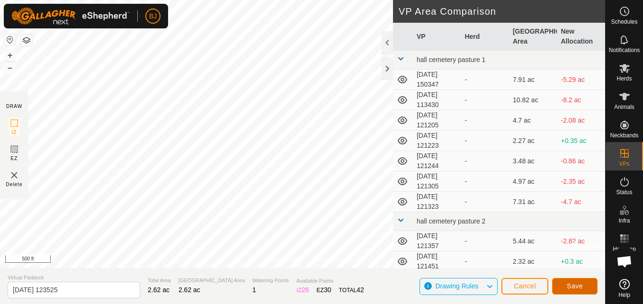
click at [579, 288] on span "Save" at bounding box center [575, 286] width 16 height 8
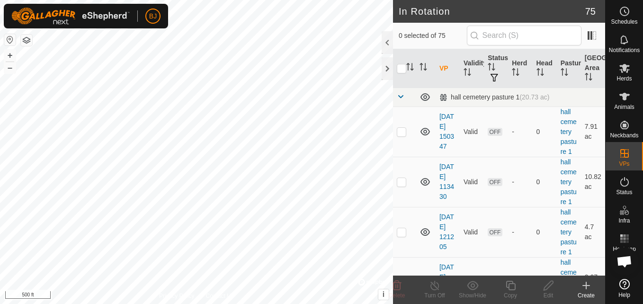
click at [585, 288] on icon at bounding box center [586, 285] width 11 height 11
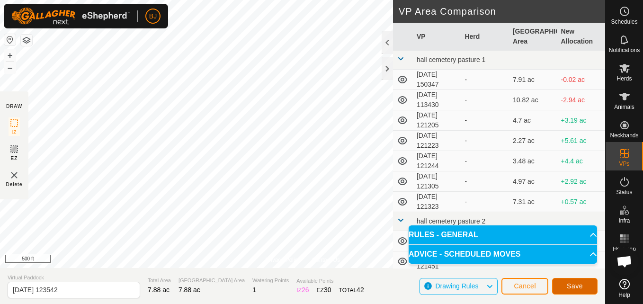
click at [572, 283] on span "Save" at bounding box center [575, 286] width 16 height 8
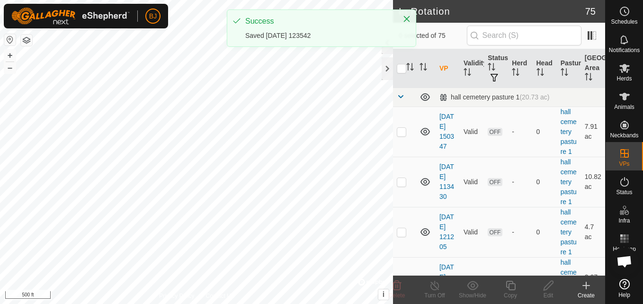
click at [585, 286] on icon at bounding box center [586, 286] width 7 height 0
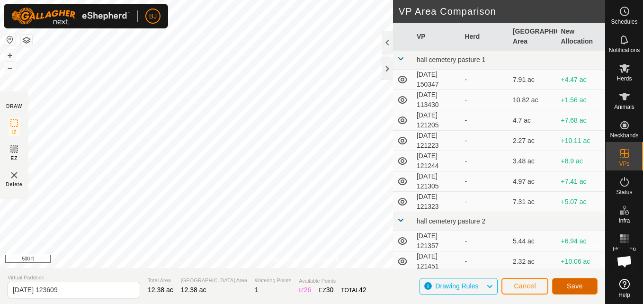
click at [586, 288] on button "Save" at bounding box center [574, 286] width 45 height 17
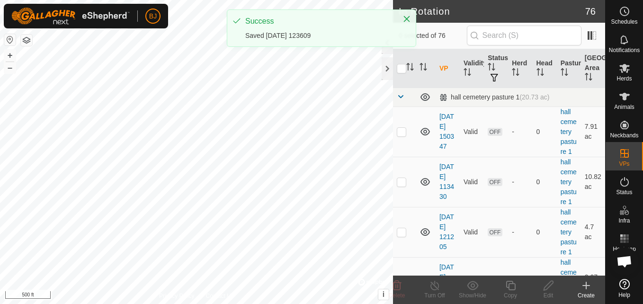
click at [586, 288] on icon at bounding box center [586, 285] width 0 height 7
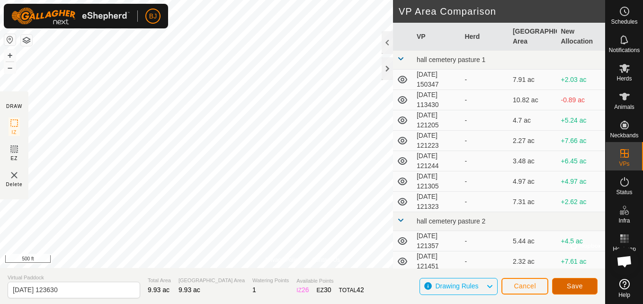
click at [581, 290] on span "Save" at bounding box center [575, 286] width 16 height 8
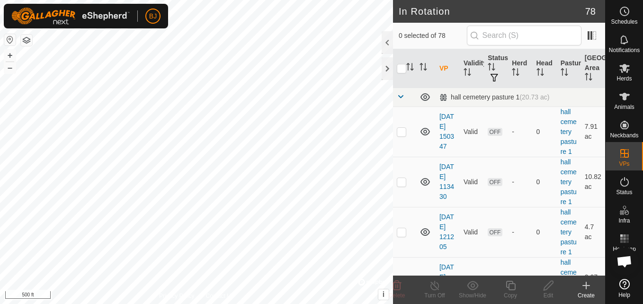
click at [581, 290] on icon at bounding box center [586, 285] width 11 height 11
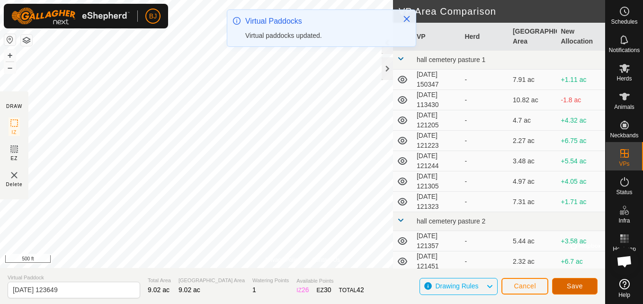
click at [591, 287] on button "Save" at bounding box center [574, 286] width 45 height 17
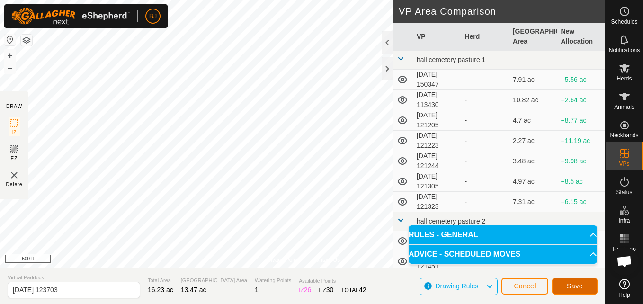
click at [569, 284] on span "Save" at bounding box center [575, 286] width 16 height 8
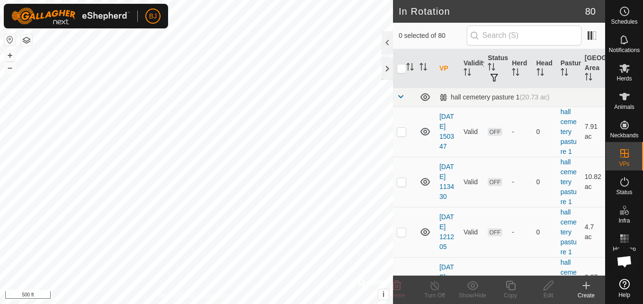
click at [584, 286] on icon at bounding box center [586, 286] width 7 height 0
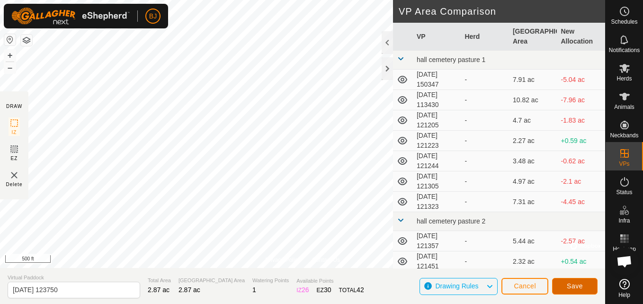
click at [563, 283] on button "Save" at bounding box center [574, 286] width 45 height 17
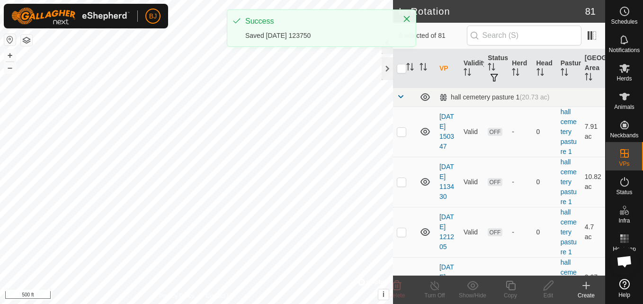
click at [587, 288] on icon at bounding box center [586, 285] width 11 height 11
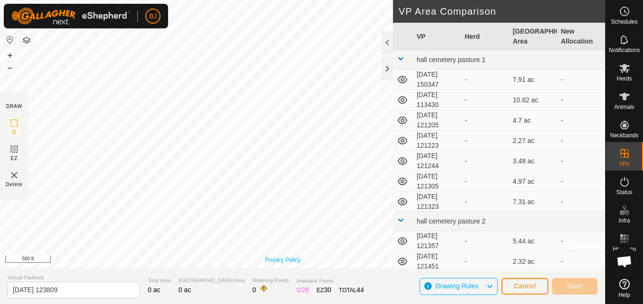
click at [293, 260] on link "Privacy Policy" at bounding box center [283, 260] width 36 height 9
click at [526, 286] on span "Cancel" at bounding box center [525, 286] width 22 height 8
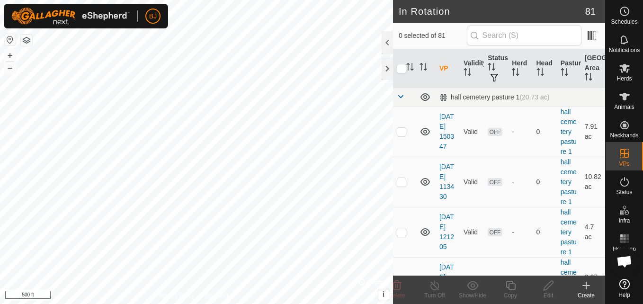
click at [588, 292] on div "Create" at bounding box center [586, 295] width 38 height 9
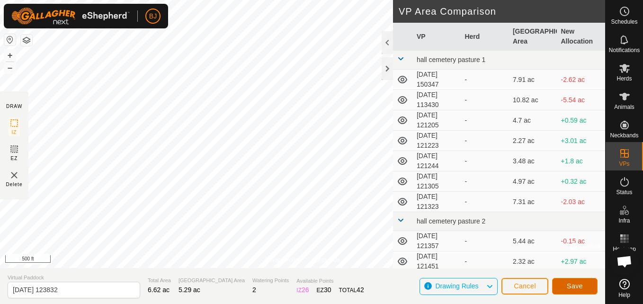
click at [571, 288] on span "Save" at bounding box center [575, 286] width 16 height 8
